Goal: Information Seeking & Learning: Learn about a topic

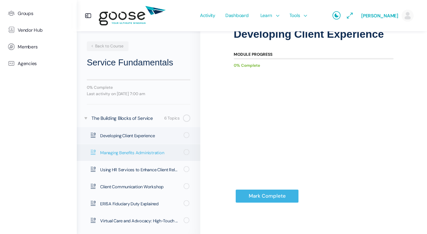
scroll to position [58, 0]
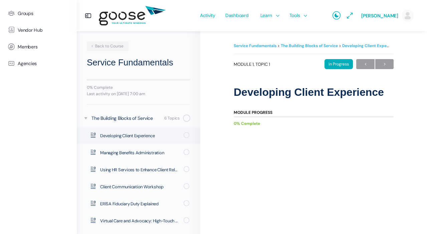
scroll to position [58, 0]
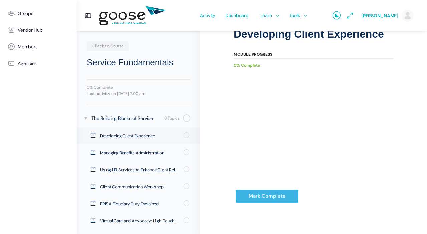
click at [244, 158] on e-page-transition at bounding box center [213, 117] width 427 height 234
click at [265, 195] on input "Mark Complete" at bounding box center [266, 196] width 63 height 14
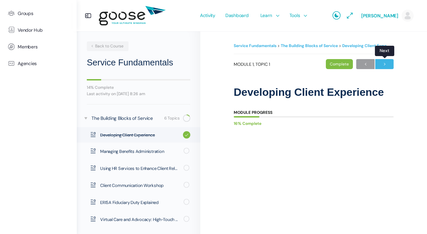
click at [383, 65] on span "→" at bounding box center [384, 64] width 18 height 9
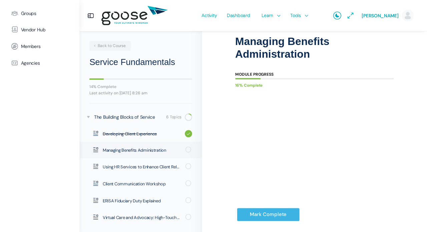
scroll to position [64, 0]
